Goal: Information Seeking & Learning: Learn about a topic

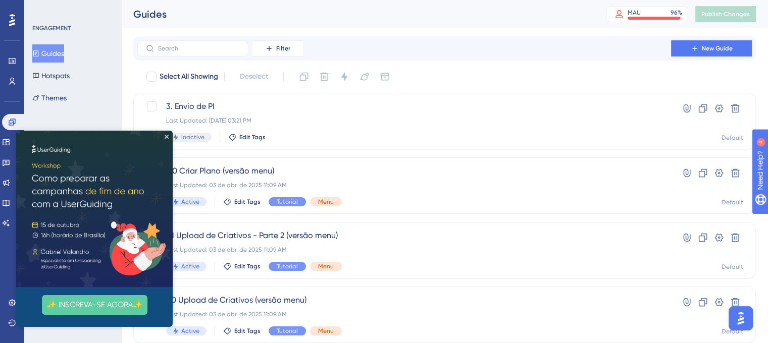
click at [169, 132] on img at bounding box center [94, 209] width 156 height 156
click at [169, 136] on img at bounding box center [94, 209] width 156 height 156
click at [166, 136] on icon "Close Preview" at bounding box center [167, 137] width 4 height 4
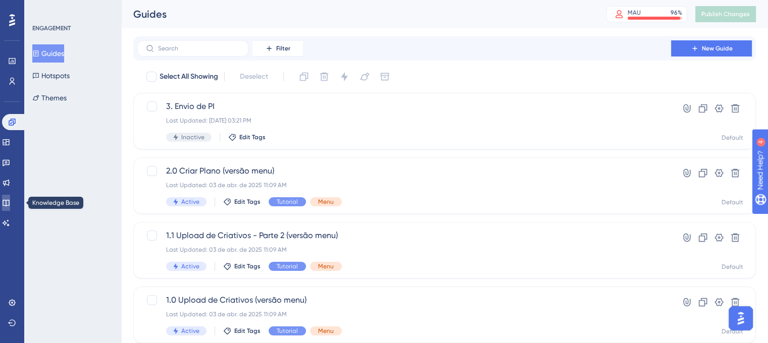
click at [9, 201] on icon at bounding box center [6, 203] width 7 height 7
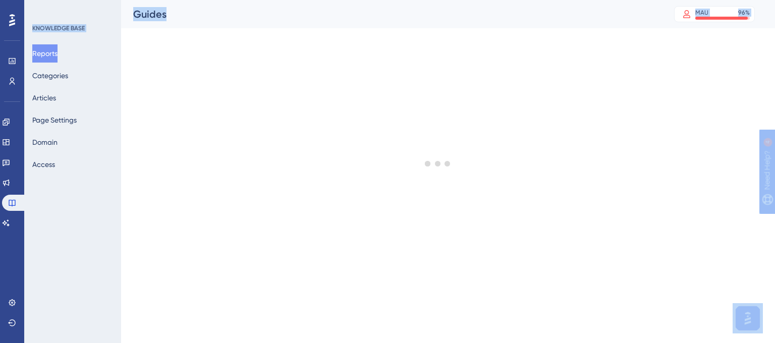
drag, startPoint x: 141, startPoint y: 120, endPoint x: 143, endPoint y: 165, distance: 44.9
click at [139, 0] on html "Performance Users Engagement Widgets Feedback Product Updates Knowledge Base AI…" at bounding box center [387, 0] width 775 height 0
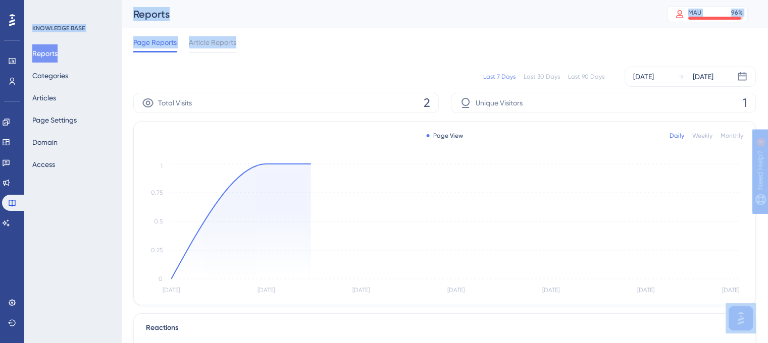
click at [297, 49] on div "Page Reports Article Reports" at bounding box center [444, 44] width 622 height 32
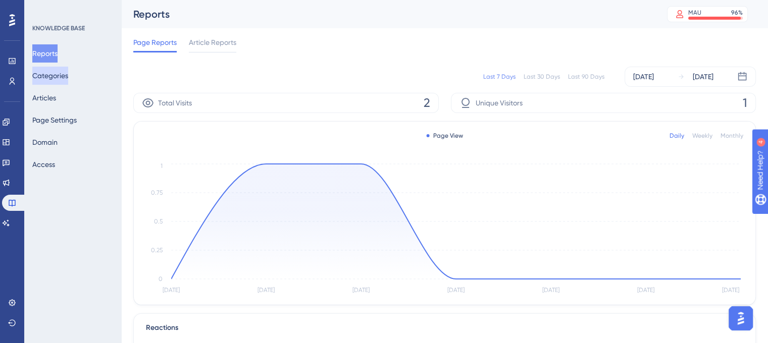
click at [64, 70] on button "Categories" at bounding box center [50, 76] width 36 height 18
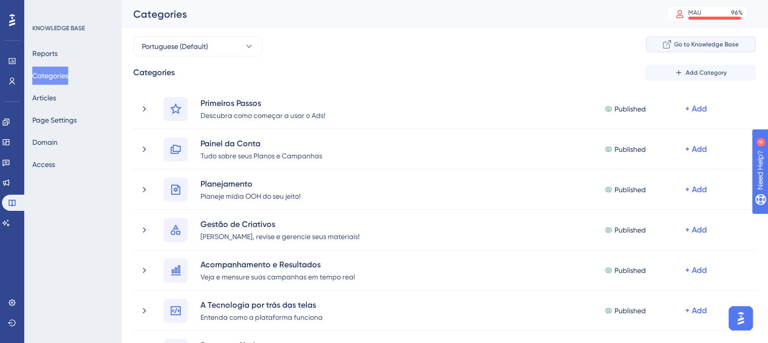
click at [686, 44] on span "Go to Knowledge Base" at bounding box center [706, 44] width 65 height 8
click at [56, 94] on button "Articles" at bounding box center [44, 98] width 24 height 18
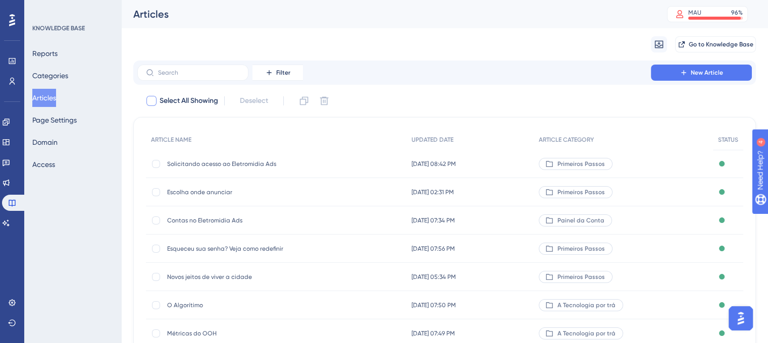
click at [157, 98] on label "Select All Showing" at bounding box center [181, 101] width 73 height 12
checkbox input "true"
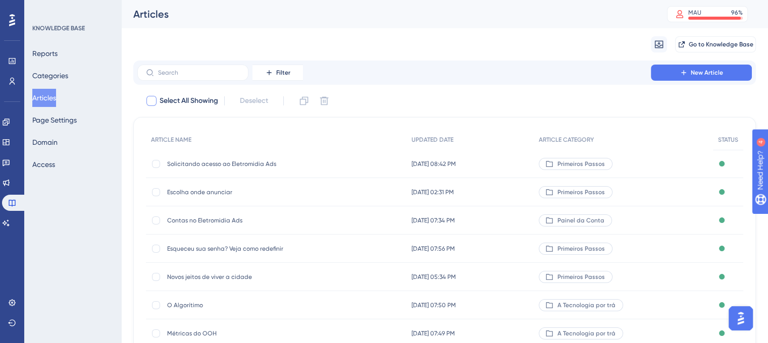
checkbox input "true"
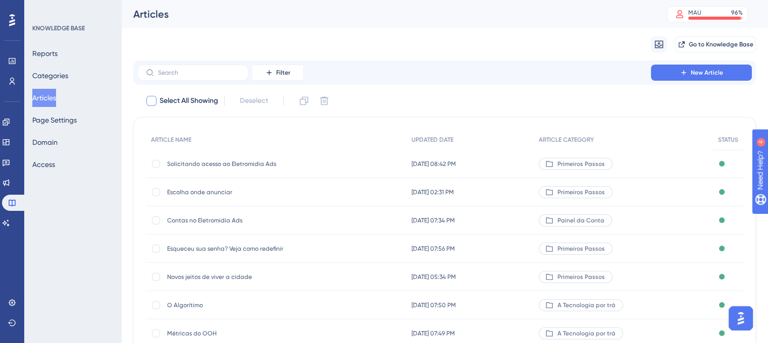
checkbox input "true"
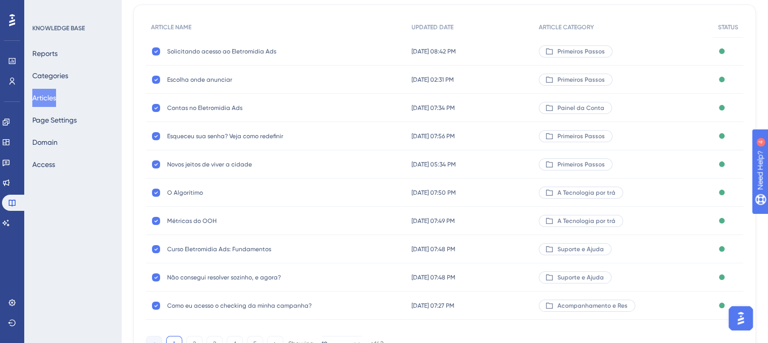
scroll to position [166, 0]
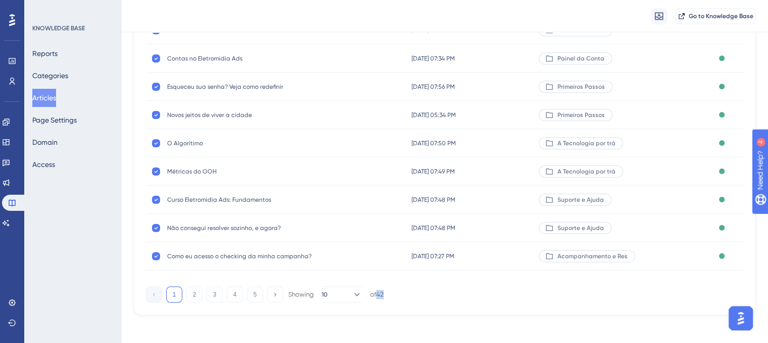
drag, startPoint x: 378, startPoint y: 295, endPoint x: 388, endPoint y: 296, distance: 9.6
click at [388, 296] on div "1 2 3 4 5 Showing 10 of 42" at bounding box center [444, 293] width 597 height 20
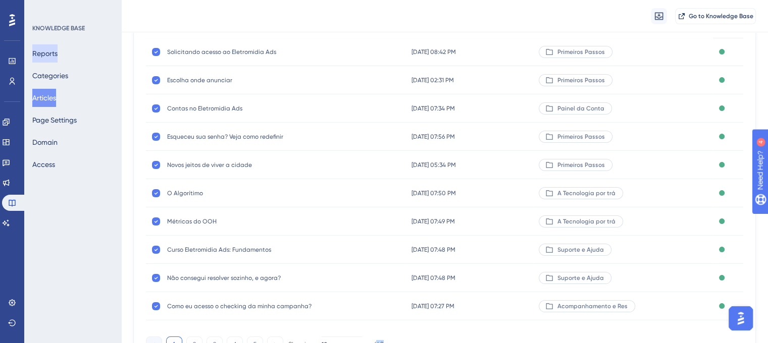
scroll to position [116, 0]
click at [55, 47] on button "Reports" at bounding box center [44, 53] width 25 height 18
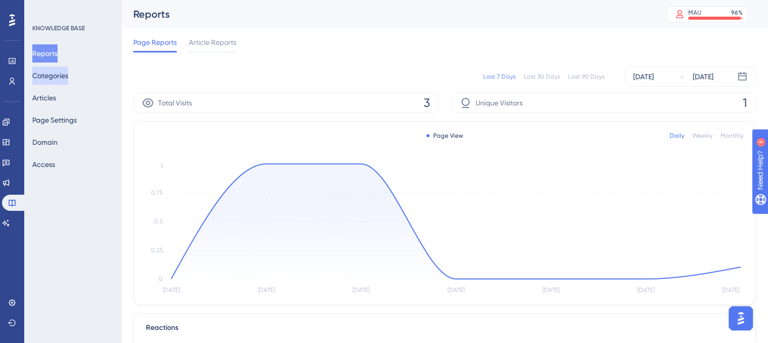
click at [56, 75] on button "Categories" at bounding box center [50, 76] width 36 height 18
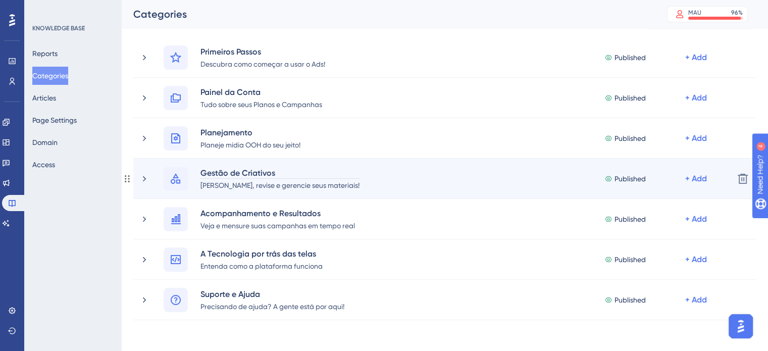
scroll to position [50, 0]
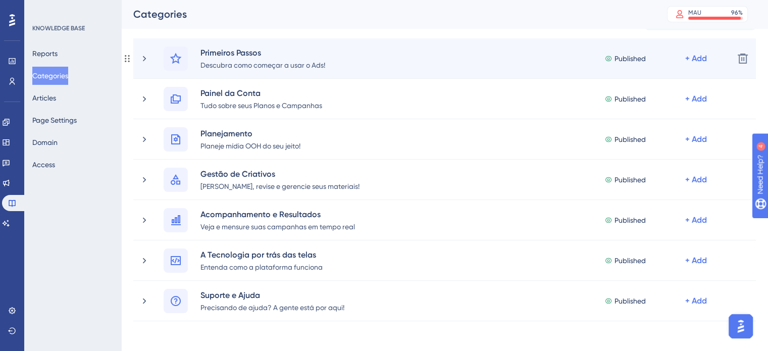
click at [147, 52] on div "Primeiros Passos Descubra como começar a usar o Ads! Published + Add" at bounding box center [432, 58] width 586 height 24
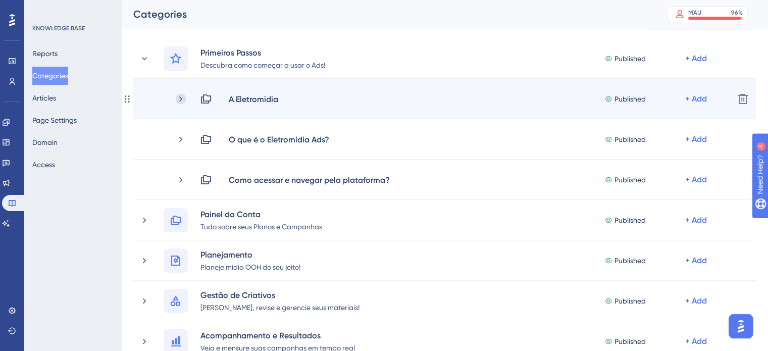
click at [177, 95] on icon at bounding box center [181, 99] width 10 height 10
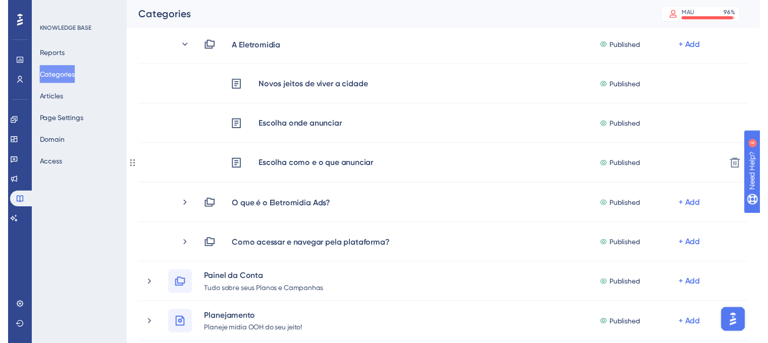
scroll to position [0, 0]
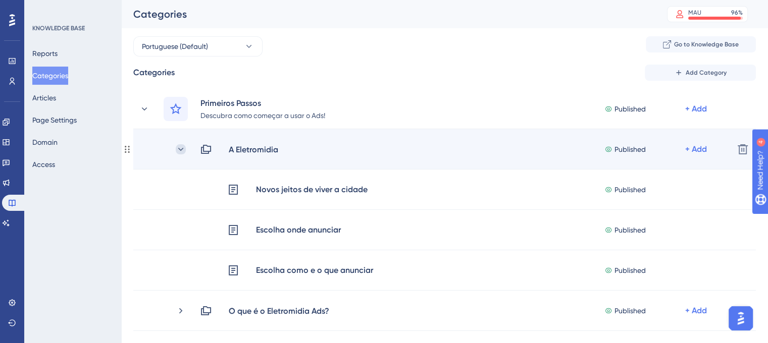
click at [184, 147] on icon at bounding box center [181, 149] width 10 height 10
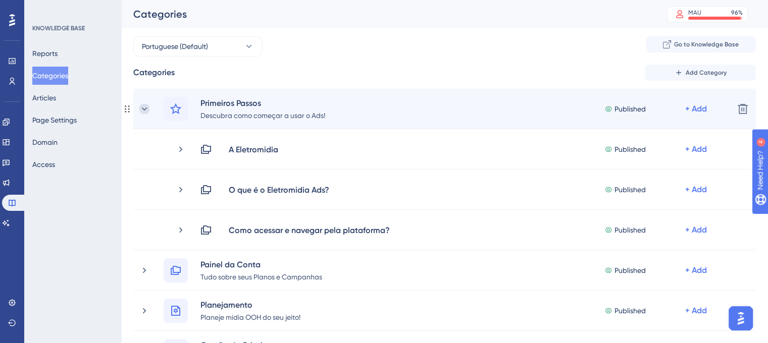
click at [149, 108] on icon at bounding box center [144, 109] width 10 height 10
